Goal: Book appointment/travel/reservation

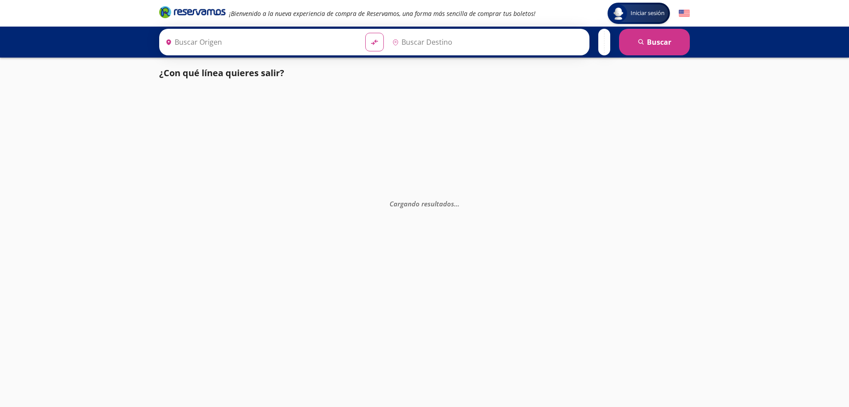
type input "Chilpancingo, [GEOGRAPHIC_DATA]"
type input "Acapulco, [GEOGRAPHIC_DATA]"
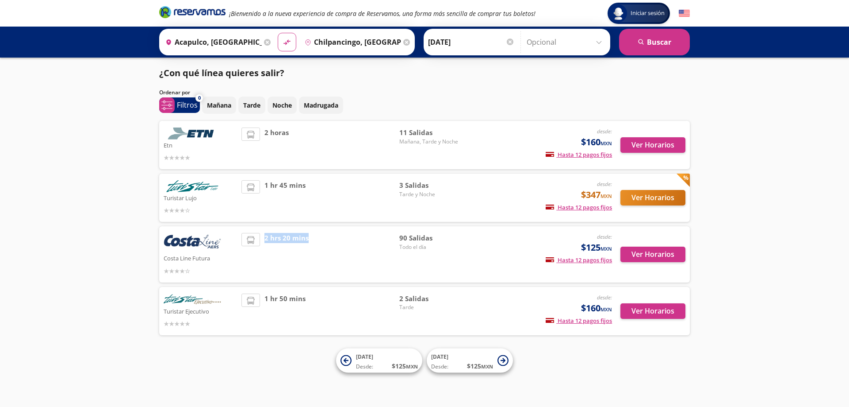
drag, startPoint x: 264, startPoint y: 240, endPoint x: 307, endPoint y: 239, distance: 42.9
click at [307, 239] on div "2 hrs 20 mins" at bounding box center [321, 254] width 158 height 43
click at [296, 238] on span "2 hrs 20 mins" at bounding box center [287, 254] width 44 height 43
click at [365, 50] on input "Chilpancingo, [GEOGRAPHIC_DATA]" at bounding box center [351, 42] width 100 height 22
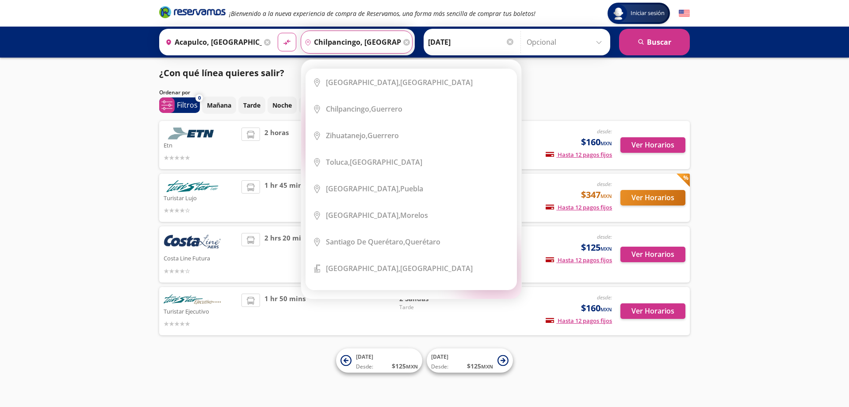
click at [403, 39] on icon at bounding box center [406, 42] width 7 height 7
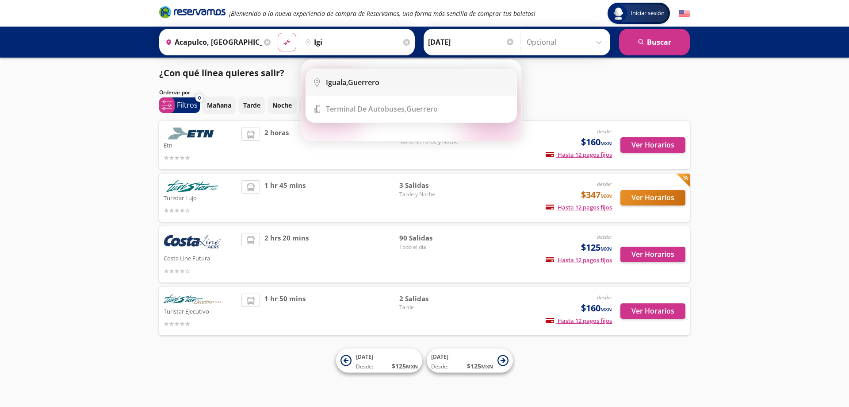
click at [379, 87] on li "City Icon [GEOGRAPHIC_DATA], [GEOGRAPHIC_DATA]" at bounding box center [411, 82] width 211 height 27
type input "Iguala, [GEOGRAPHIC_DATA]"
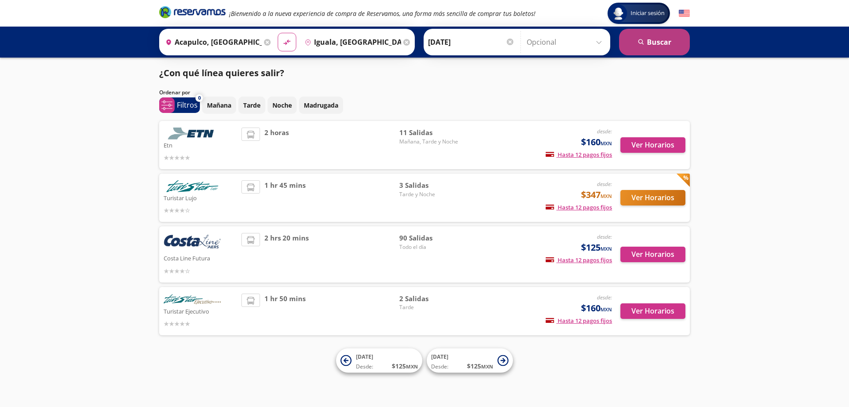
click at [665, 41] on button "search [GEOGRAPHIC_DATA]" at bounding box center [654, 42] width 71 height 27
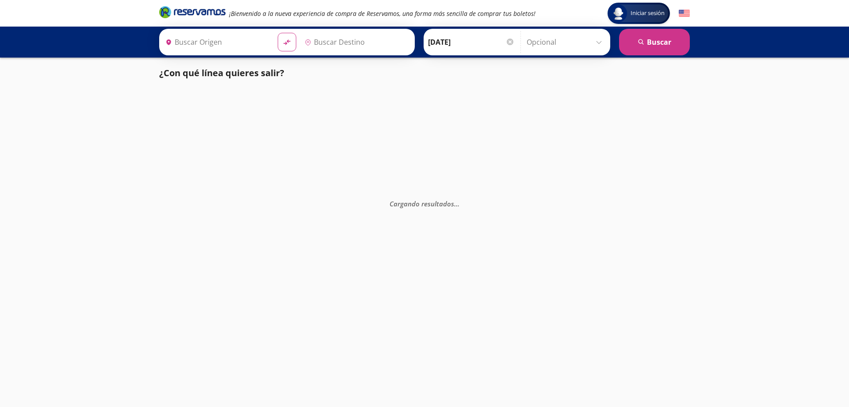
type input "Iguala, [GEOGRAPHIC_DATA]"
type input "Acapulco, [GEOGRAPHIC_DATA]"
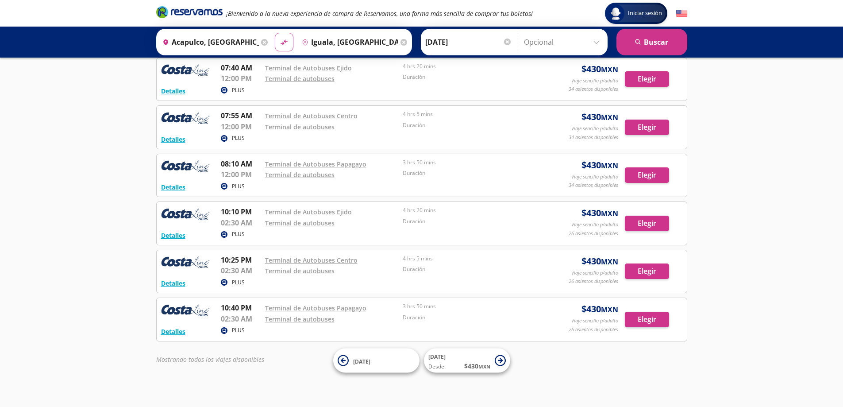
scroll to position [198, 0]
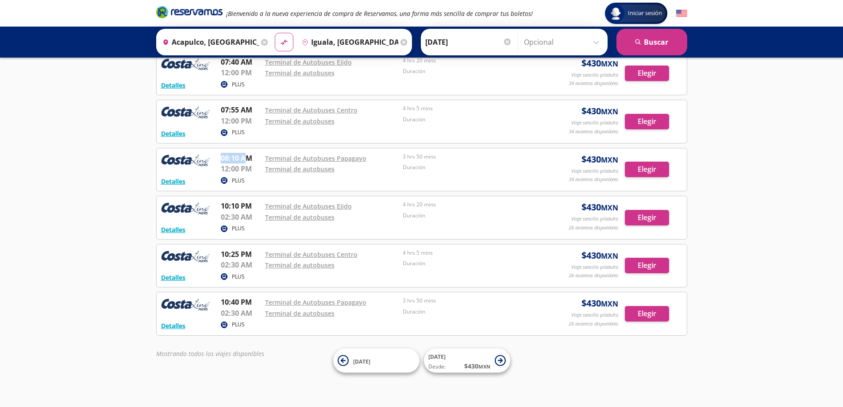
drag, startPoint x: 221, startPoint y: 160, endPoint x: 247, endPoint y: 158, distance: 26.2
click at [247, 158] on p "08:10 AM" at bounding box center [241, 158] width 40 height 11
drag, startPoint x: 215, startPoint y: 204, endPoint x: 257, endPoint y: 208, distance: 42.2
click at [257, 208] on div "Detalles PLUS 10:10 PM Terminal de Autobuses Ejido 02:30 AM Terminal de autobus…" at bounding box center [421, 217] width 521 height 34
click at [236, 204] on p "10:10 PM" at bounding box center [241, 205] width 40 height 11
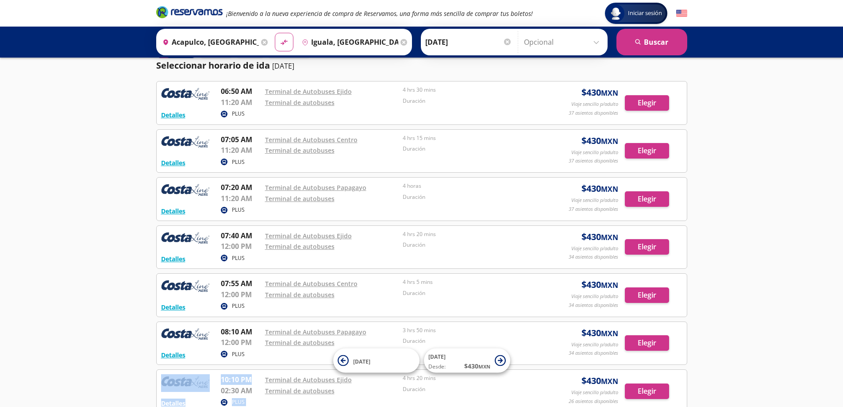
scroll to position [21, 0]
